Goal: Transaction & Acquisition: Purchase product/service

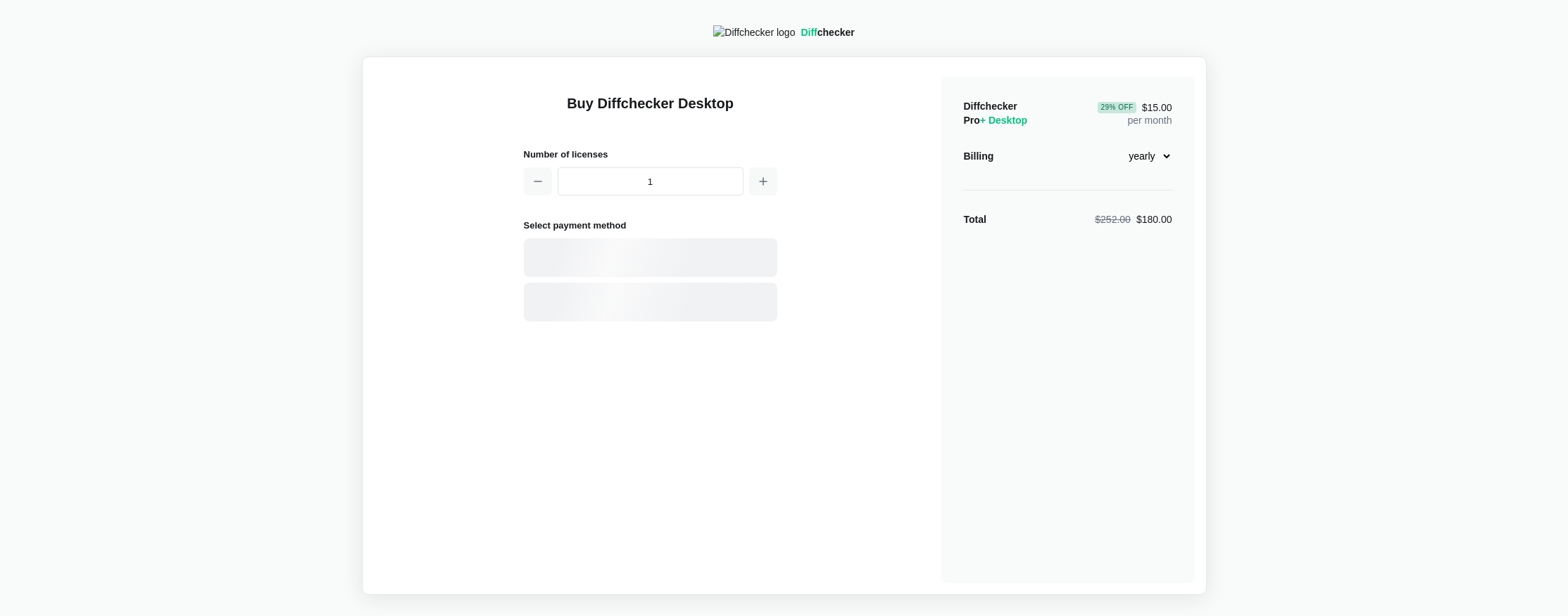
select select "desktop-yearly-180"
click at [727, 277] on div "Card" at bounding box center [649, 257] width 253 height 38
select select "[GEOGRAPHIC_DATA]"
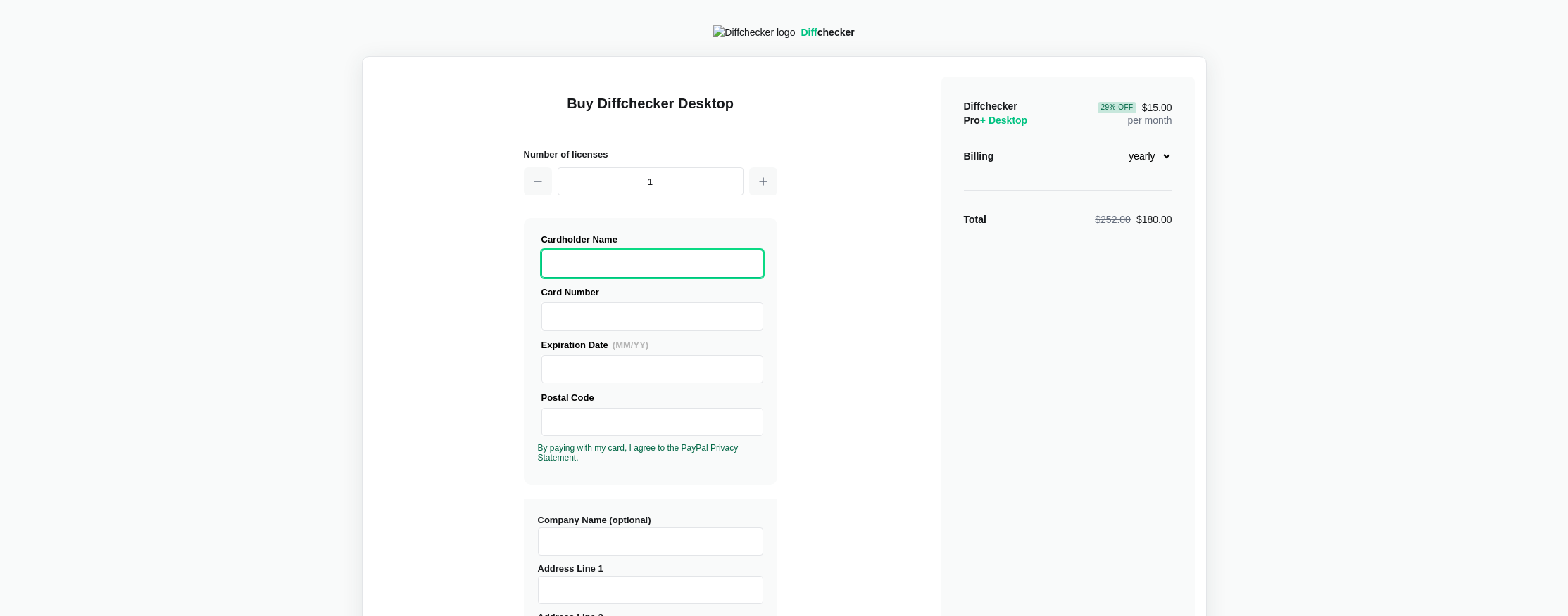
click at [623, 555] on input "Company Name (optional)" at bounding box center [650, 541] width 226 height 28
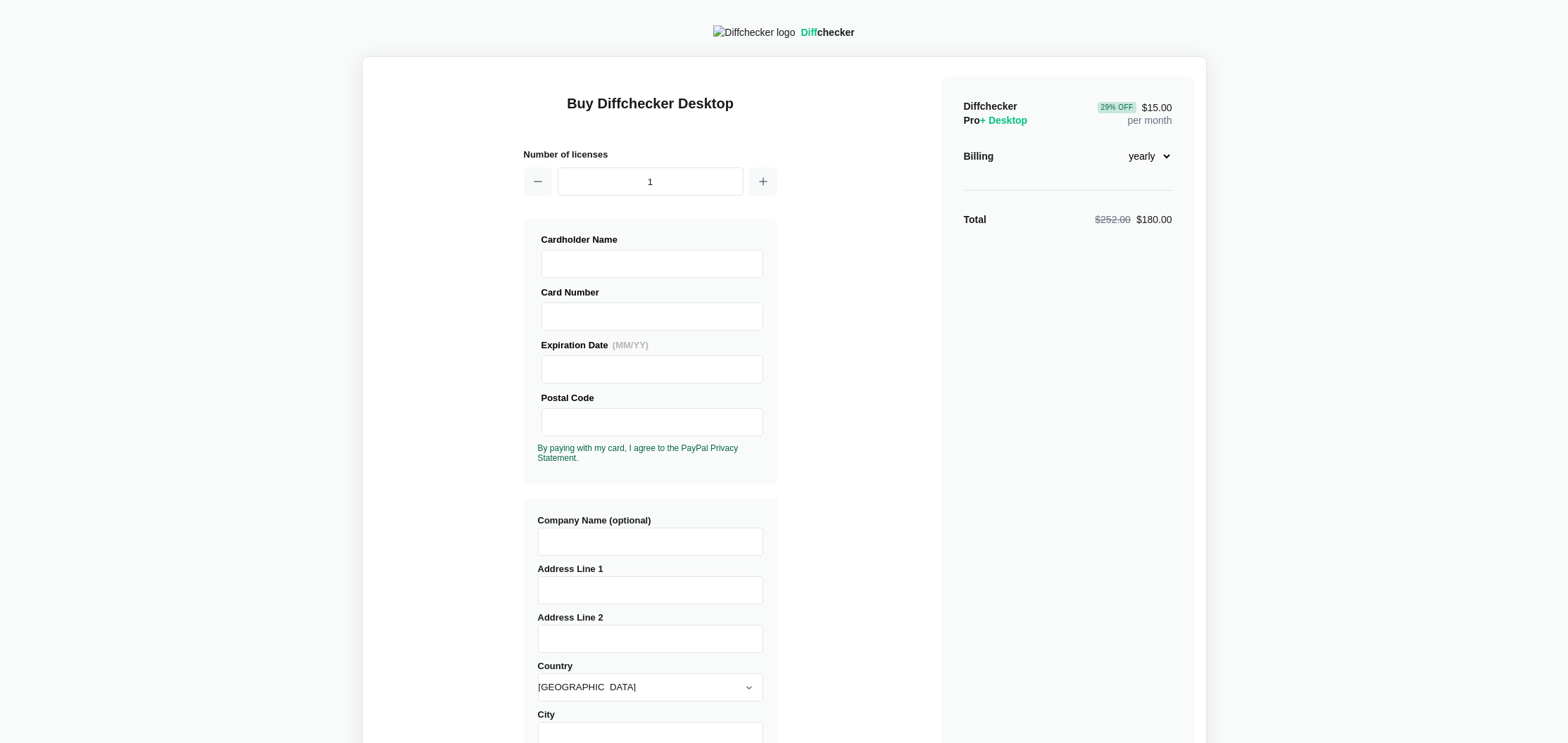
click at [994, 612] on div "Diffchecker Pro + Desktop 29 % Off $15.00 per month Billing monthly yearly Tota…" at bounding box center [1068, 508] width 253 height 863
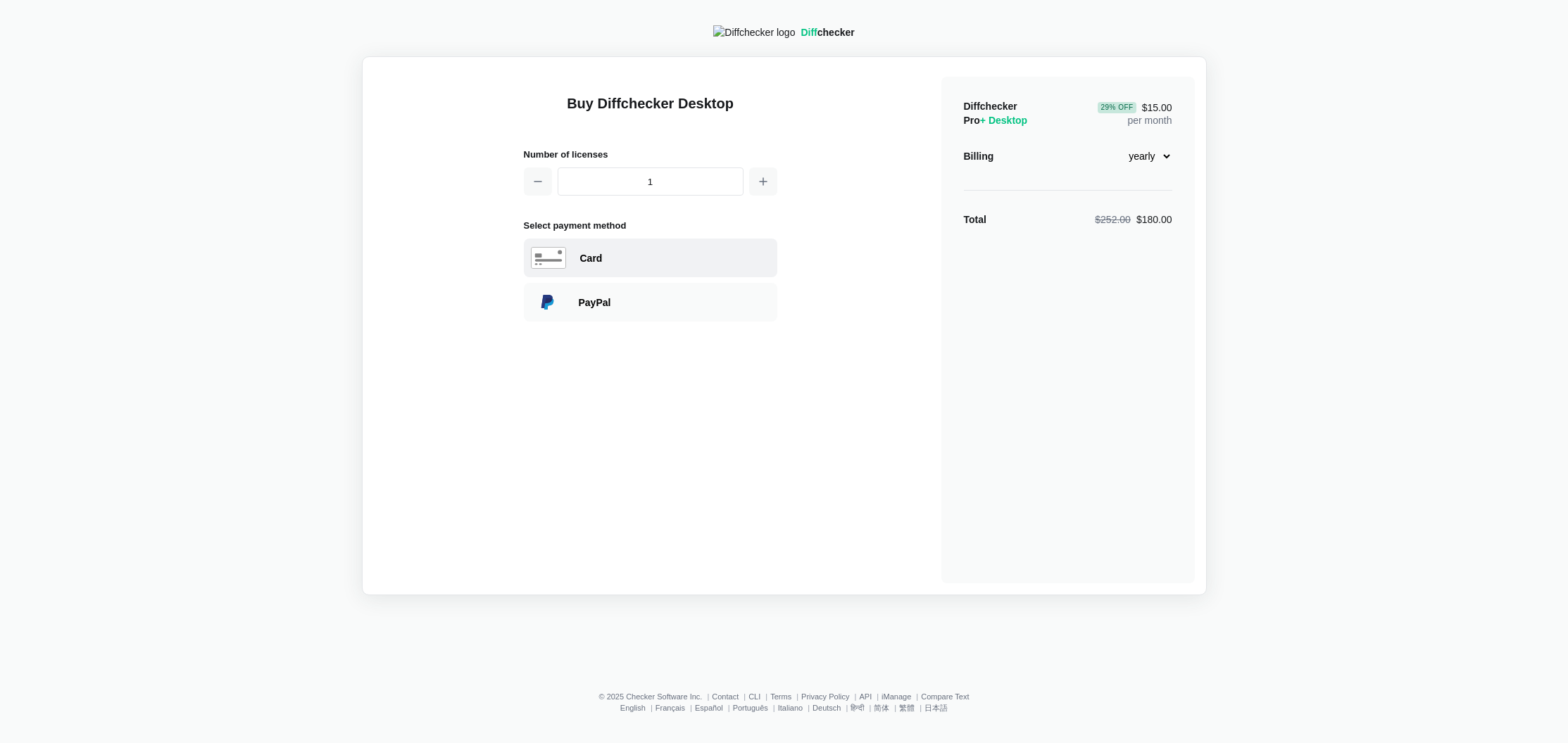
click at [710, 253] on div "Card" at bounding box center [649, 257] width 253 height 38
select select "[GEOGRAPHIC_DATA]"
click at [701, 259] on div "Card" at bounding box center [675, 257] width 190 height 14
select select "[GEOGRAPHIC_DATA]"
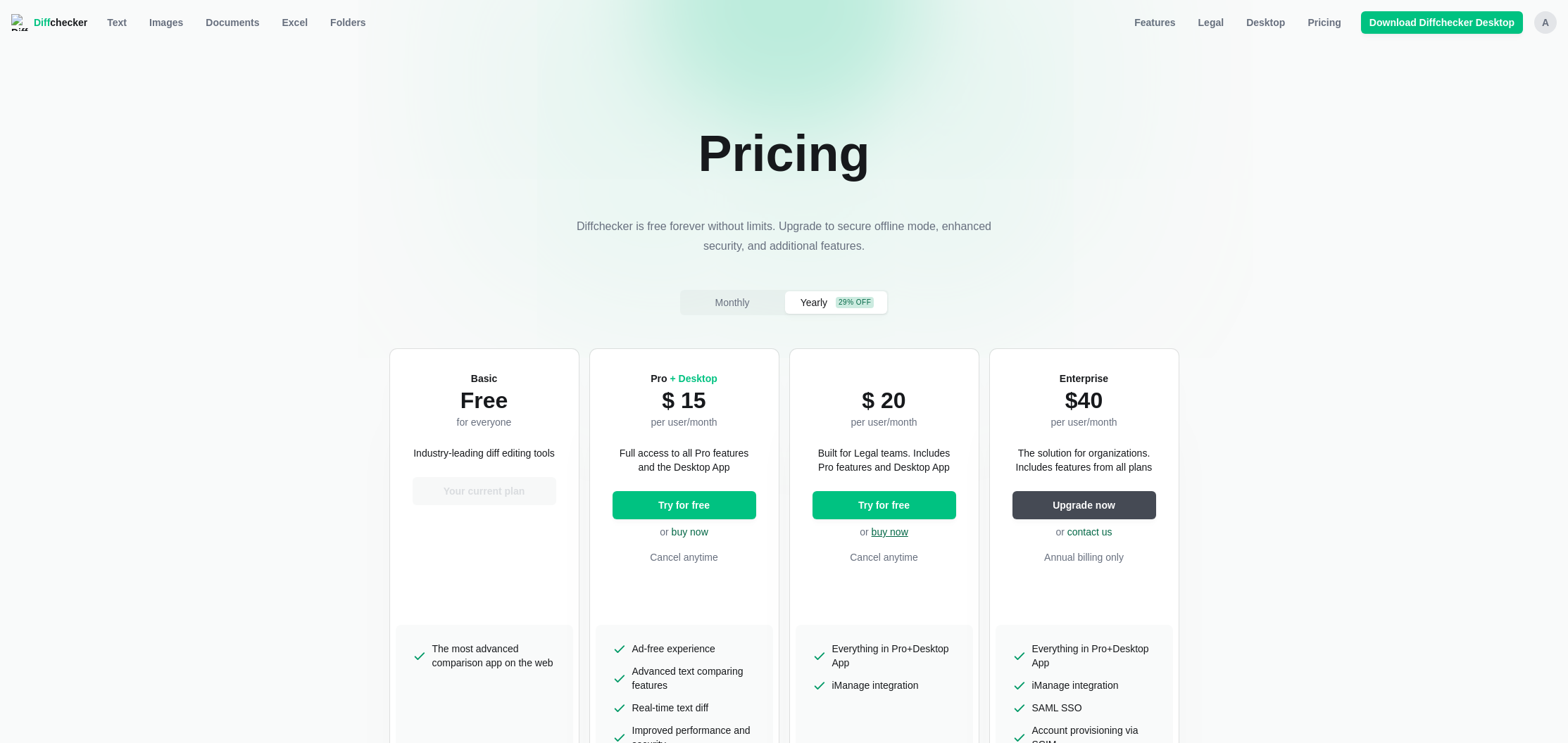
click at [889, 529] on link "buy now" at bounding box center [889, 532] width 37 height 11
select select "legal-yearly-240"
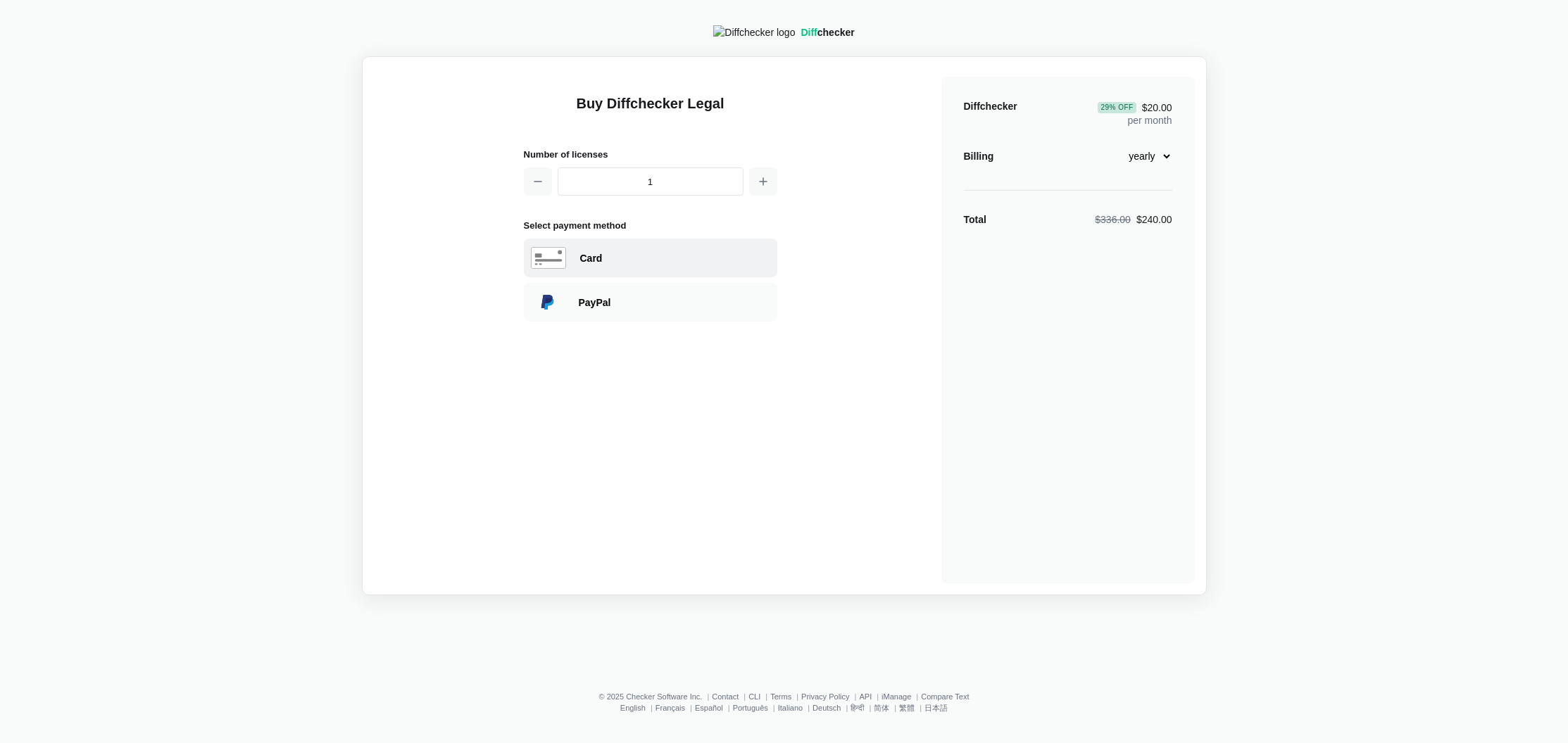
click at [649, 251] on div "Card" at bounding box center [649, 257] width 253 height 38
select select "[GEOGRAPHIC_DATA]"
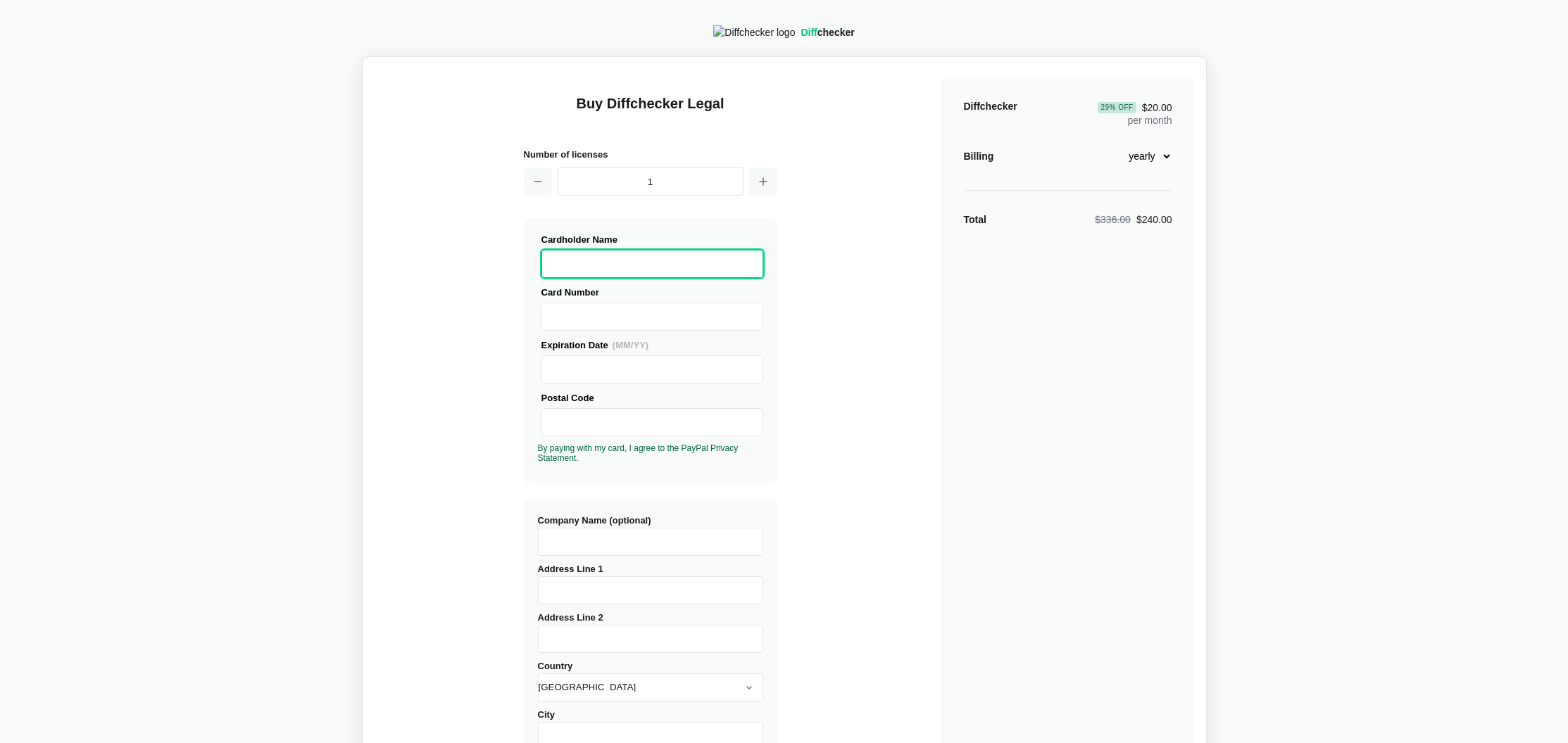
click at [407, 433] on div "Buy Diffchecker Legal Number of licenses 1 Visa MasterCard Union Pay American E…" at bounding box center [784, 504] width 821 height 872
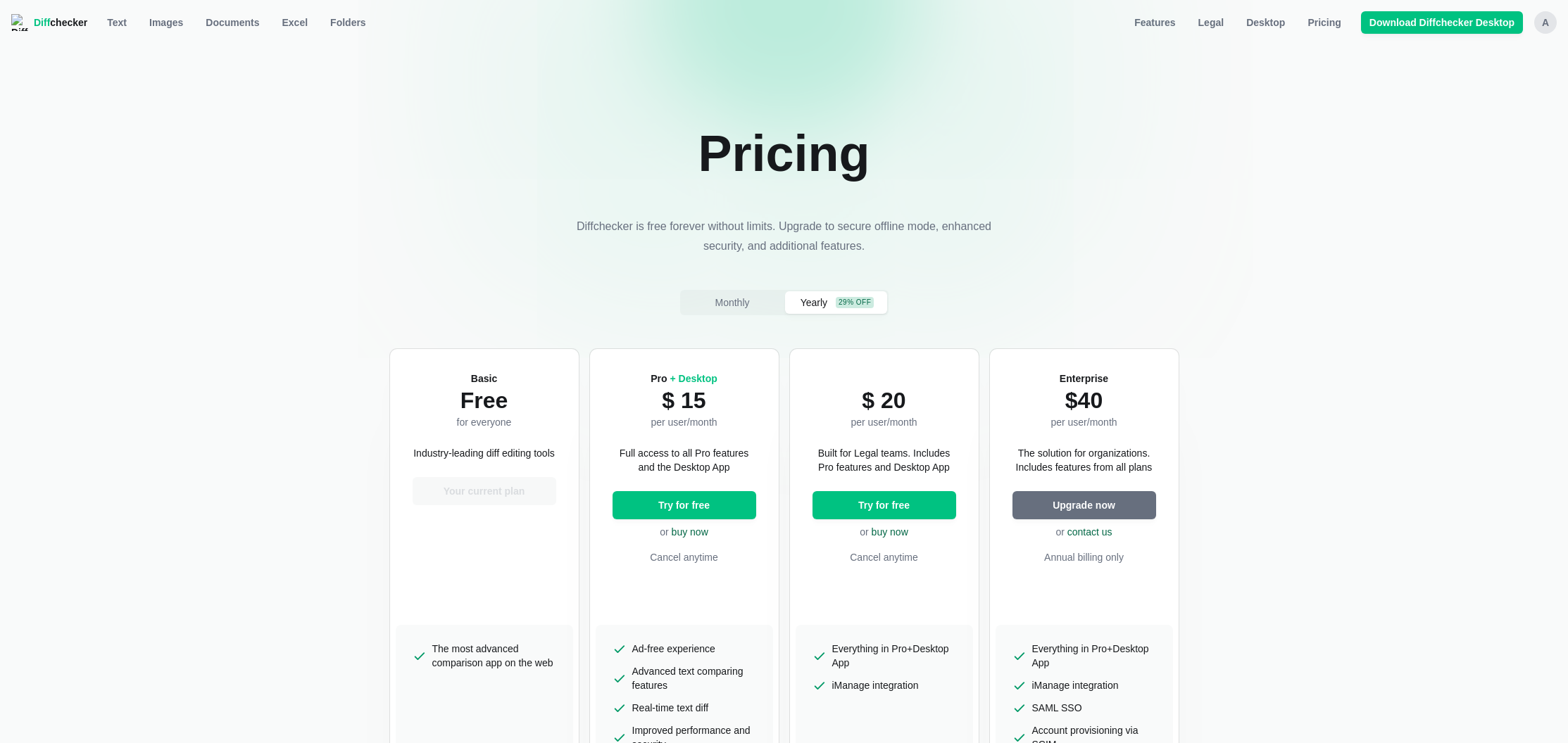
click at [1082, 508] on span "Upgrade now" at bounding box center [1083, 505] width 68 height 14
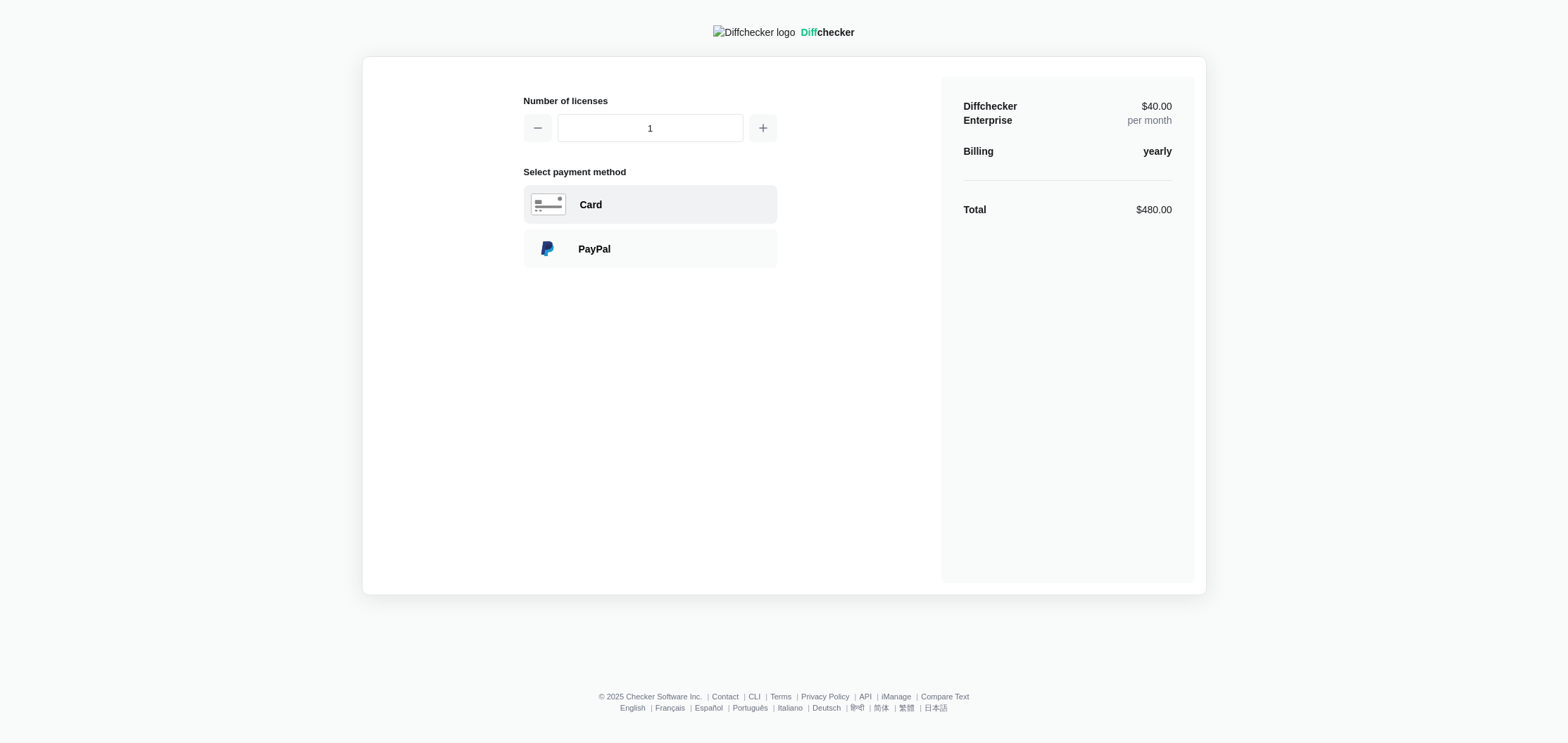
click at [654, 212] on div "Card" at bounding box center [675, 204] width 190 height 14
select select "[GEOGRAPHIC_DATA]"
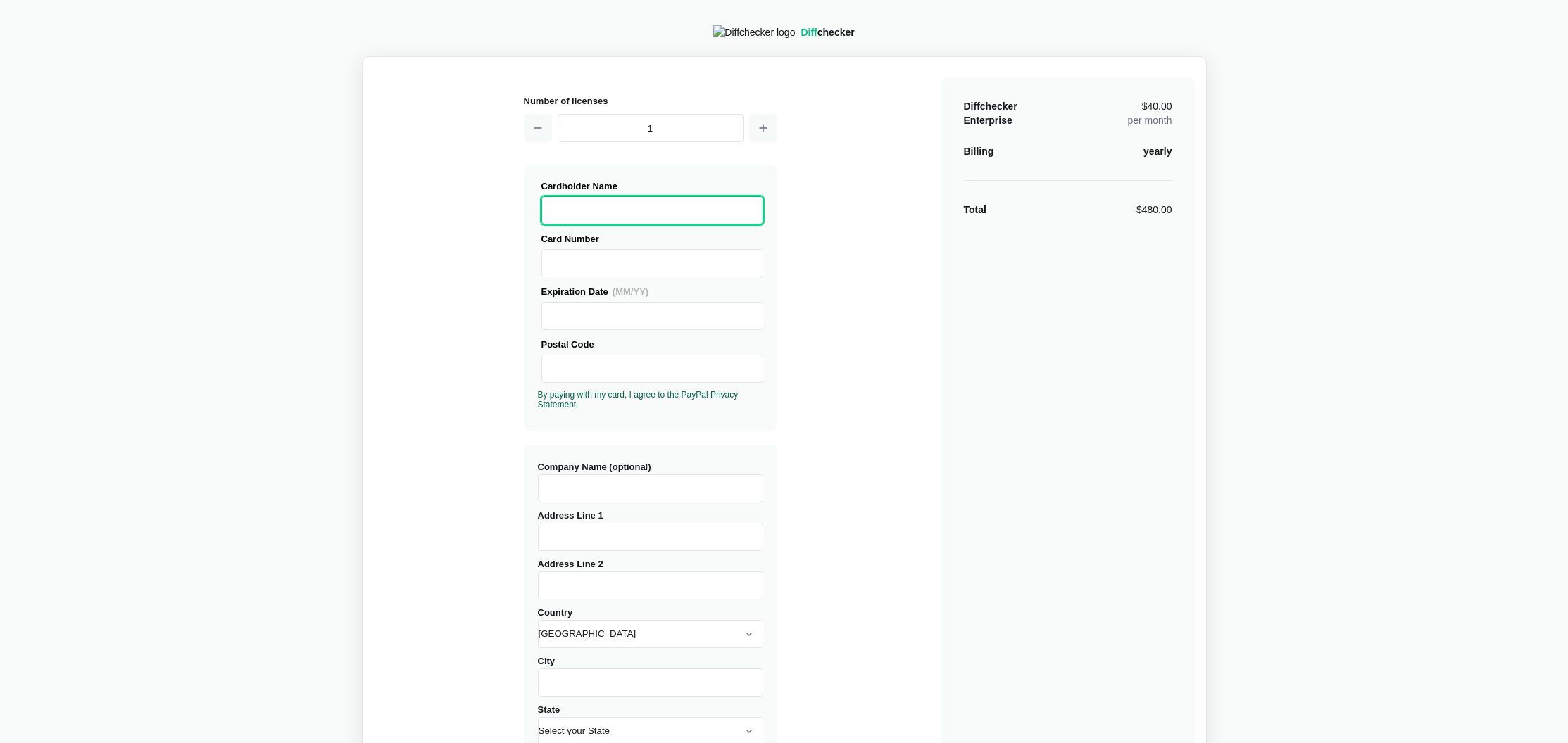
click at [460, 648] on div "Number of licenses 1 Visa MasterCard Union Pay American Express JCB Discover Di…" at bounding box center [784, 477] width 821 height 818
click at [625, 491] on input "Company Name (optional)" at bounding box center [650, 488] width 226 height 28
click at [613, 548] on input "Address Line 1" at bounding box center [650, 537] width 226 height 28
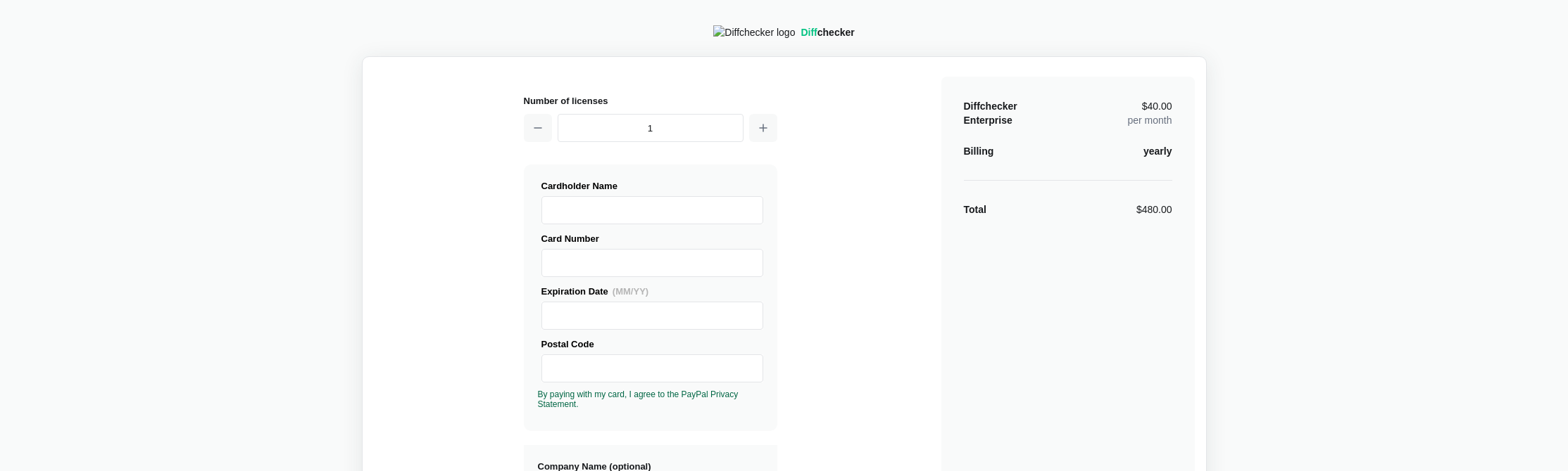
click at [374, 372] on div "Number of licenses 1 Visa MasterCard Union Pay American Express JCB Discover Di…" at bounding box center [784, 477] width 821 height 818
click at [293, 317] on div "Diff checker Number of licenses 1 Visa MasterCard Union Pay American Express JC…" at bounding box center [784, 453] width 1551 height 890
